Goal: Feedback & Contribution: Leave review/rating

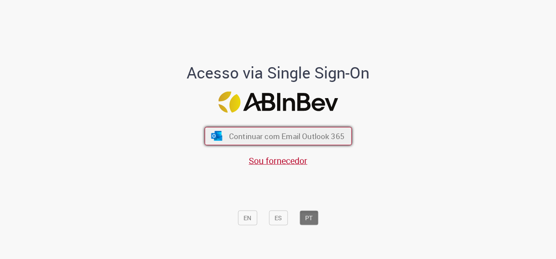
click at [290, 136] on span "Continuar com Email Outlook 365" at bounding box center [285, 136] width 115 height 10
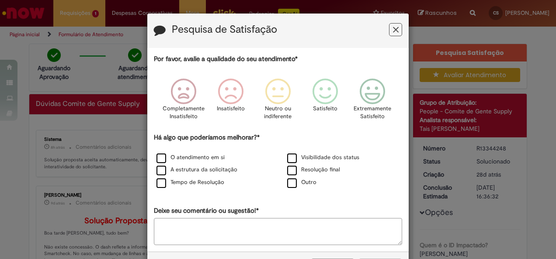
click at [393, 29] on icon "Feedback" at bounding box center [396, 29] width 6 height 9
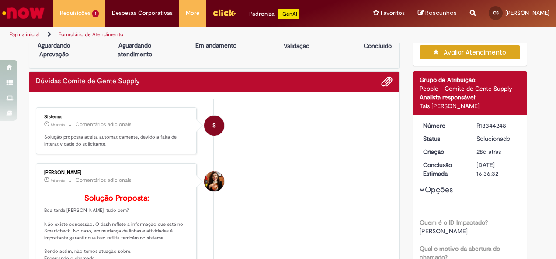
scroll to position [20, 0]
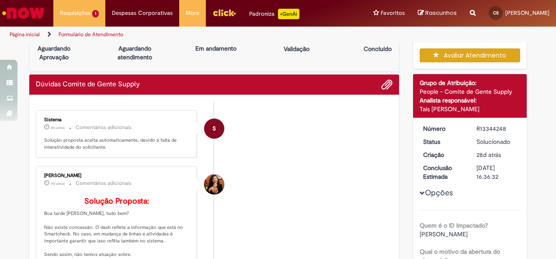
click at [502, 61] on button "Avaliar Atendimento" at bounding box center [469, 55] width 101 height 14
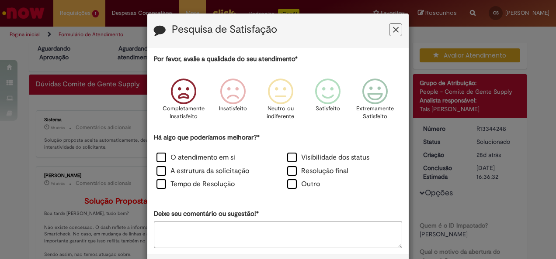
click at [189, 97] on icon "Feedback" at bounding box center [183, 92] width 33 height 26
click at [312, 173] on label "Resolução final" at bounding box center [317, 171] width 61 height 10
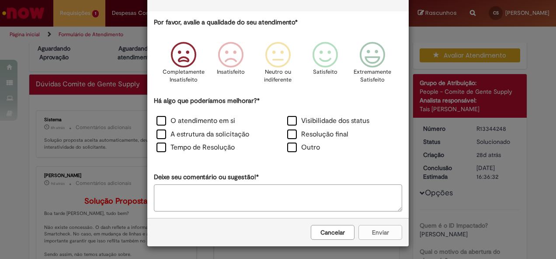
scroll to position [36, 0]
click at [301, 200] on textarea "Deixe seu comentário ou sugestão!*" at bounding box center [278, 198] width 248 height 27
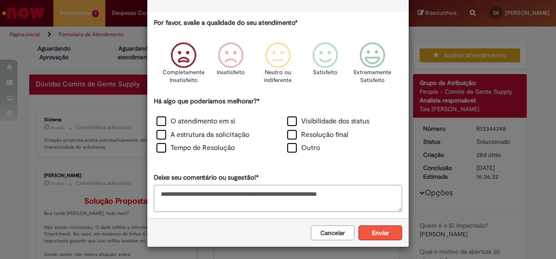
type textarea "**********"
click at [375, 229] on button "Enviar" at bounding box center [380, 233] width 44 height 15
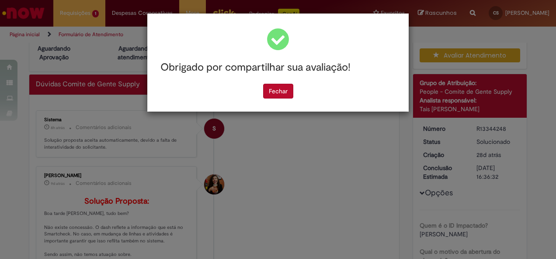
scroll to position [0, 0]
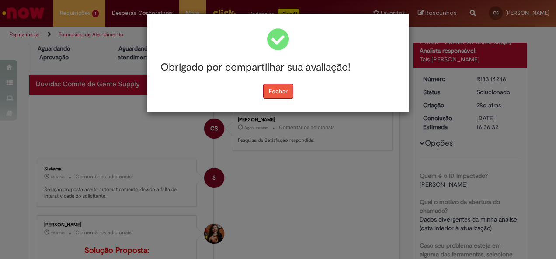
click at [278, 93] on button "Fechar" at bounding box center [278, 91] width 30 height 15
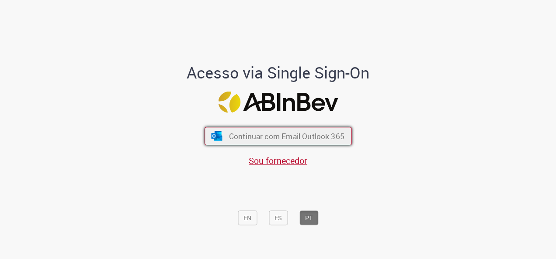
click at [317, 134] on span "Continuar com Email Outlook 365" at bounding box center [285, 136] width 115 height 10
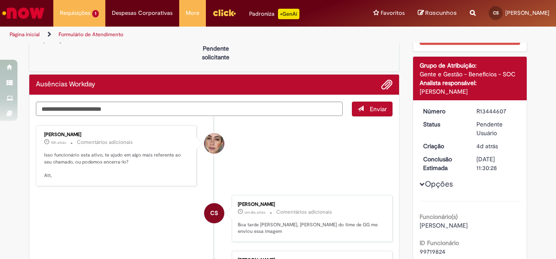
scroll to position [50, 0]
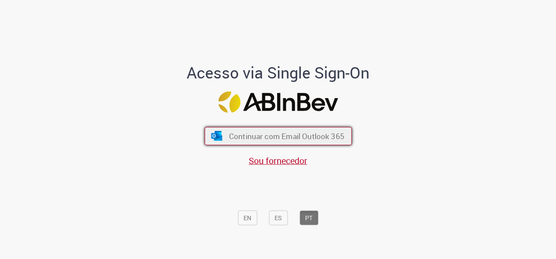
click at [278, 135] on span "Continuar com Email Outlook 365" at bounding box center [285, 136] width 115 height 10
